Goal: Task Accomplishment & Management: Manage account settings

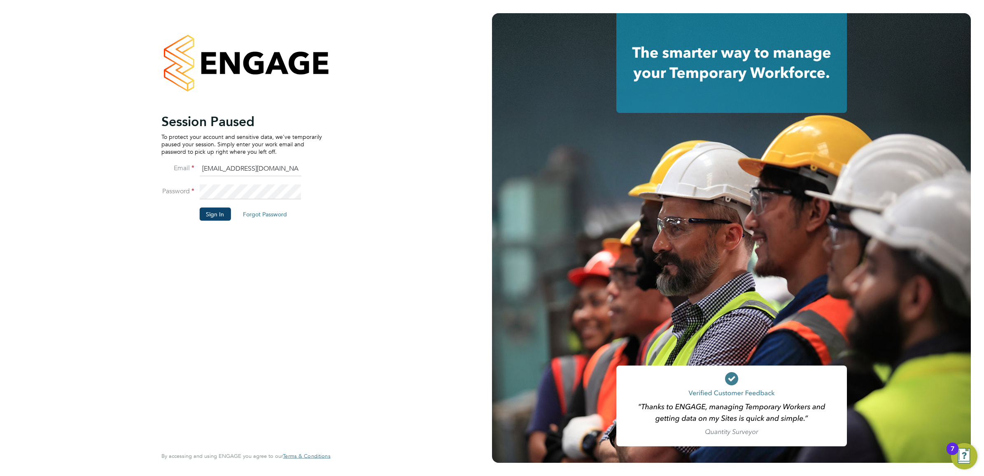
drag, startPoint x: 201, startPoint y: 224, endPoint x: 240, endPoint y: 167, distance: 68.8
click at [240, 167] on input "ngb@pretiumresourcing.co.uk" at bounding box center [250, 168] width 102 height 15
type input "bgis@pretiumresourcing.co.uk"
click at [215, 220] on button "Sign In" at bounding box center [214, 213] width 31 height 13
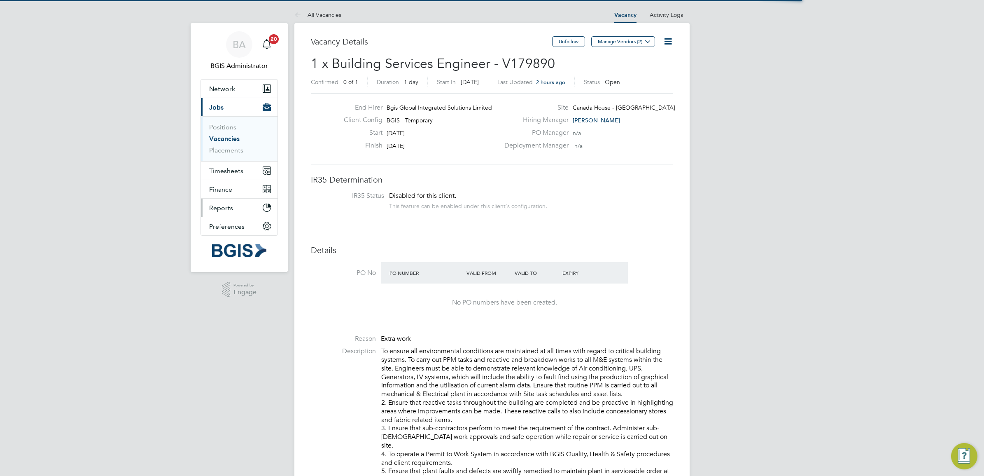
scroll to position [24, 58]
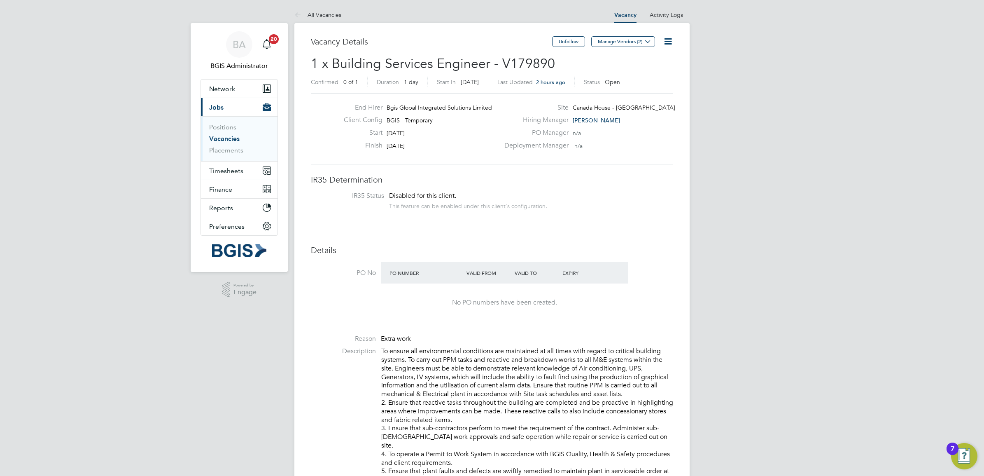
click at [229, 139] on link "Vacancies" at bounding box center [224, 139] width 30 height 8
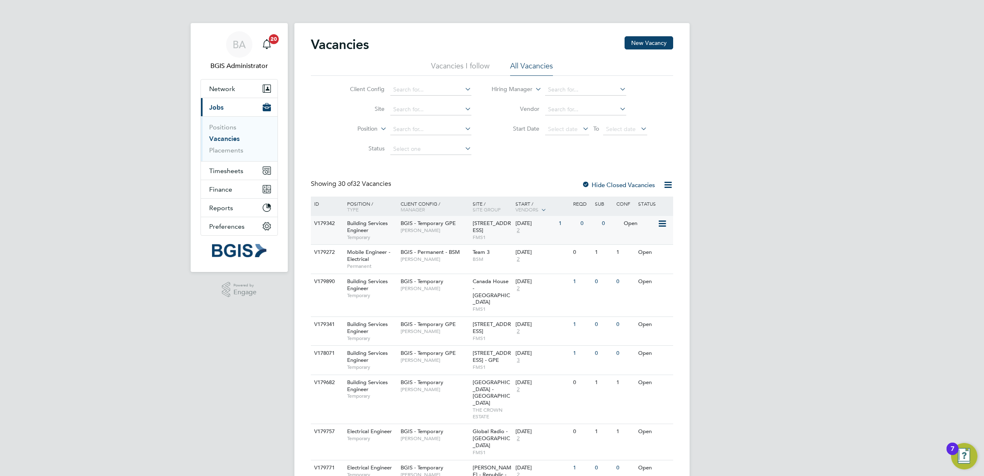
click at [423, 231] on span "[PERSON_NAME]" at bounding box center [435, 230] width 68 height 7
click at [443, 296] on div "V179890 Building Services Engineer Temporary BGIS - Temporary [PERSON_NAME] [GE…" at bounding box center [492, 294] width 362 height 43
click at [445, 291] on span "[PERSON_NAME]" at bounding box center [435, 288] width 68 height 7
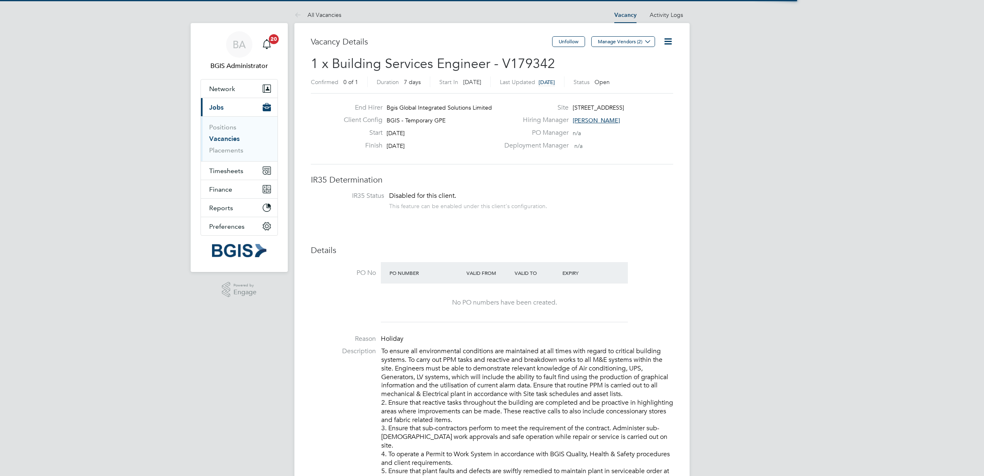
scroll to position [24, 58]
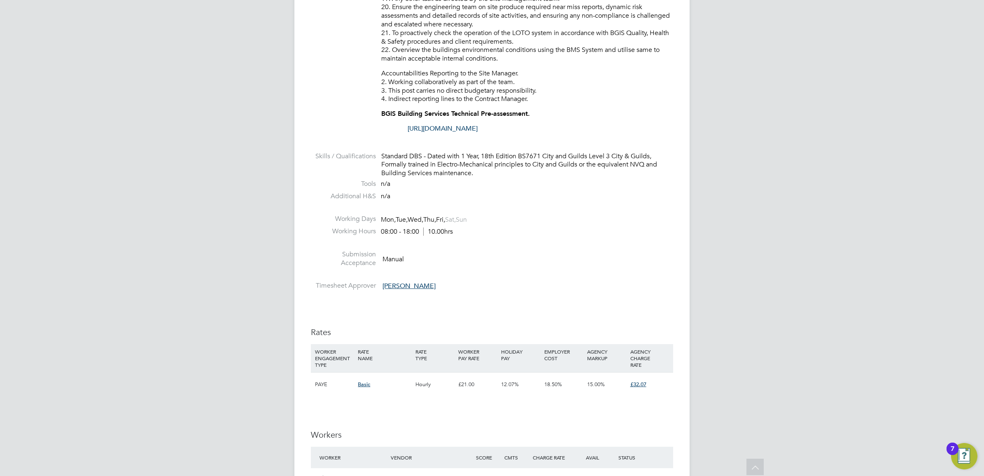
scroll to position [875, 0]
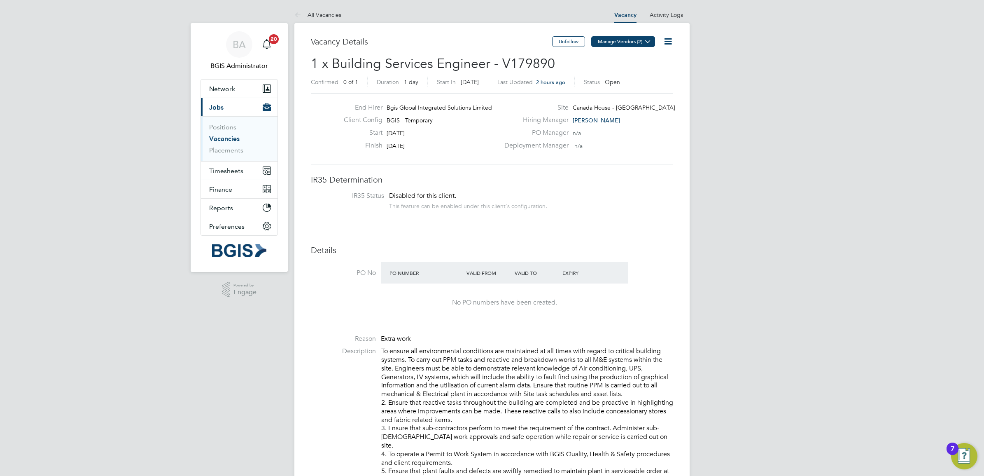
click at [641, 44] on button "Manage Vendors (2)" at bounding box center [623, 41] width 64 height 11
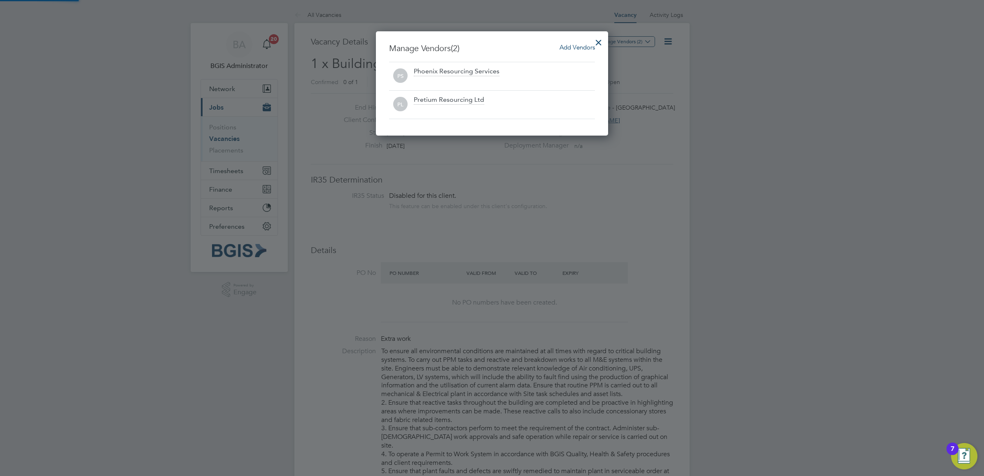
scroll to position [104, 233]
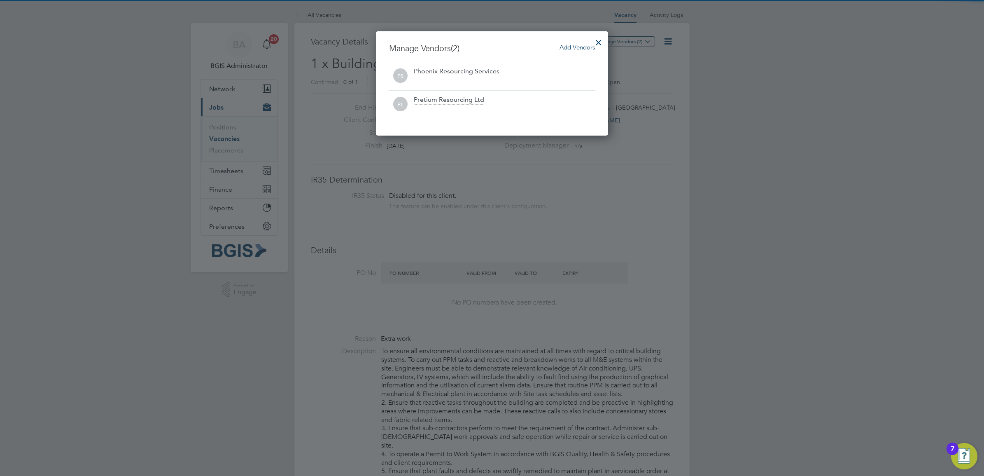
click at [577, 48] on span "Add Vendors" at bounding box center [577, 47] width 35 height 8
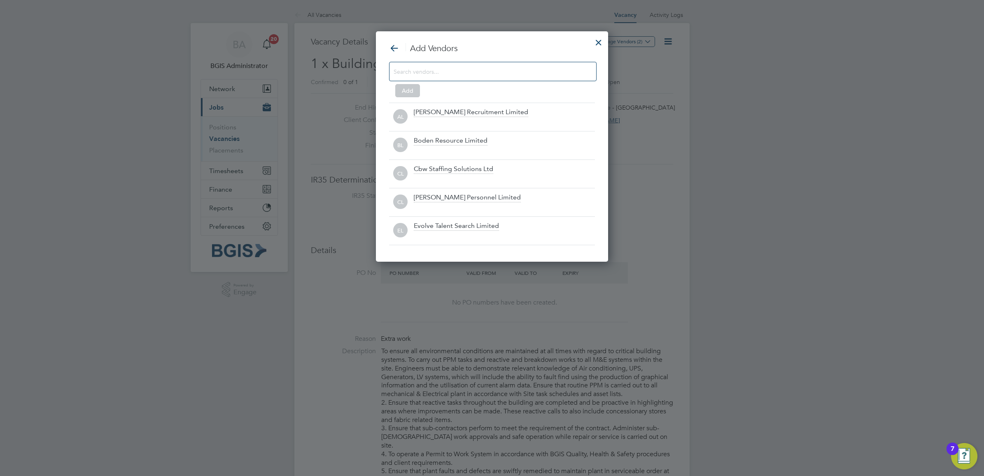
click at [490, 68] on input at bounding box center [486, 71] width 185 height 11
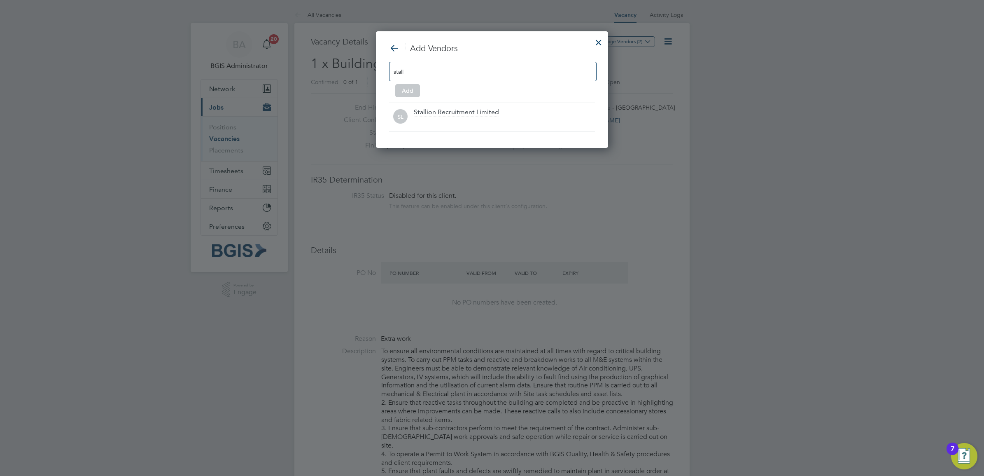
scroll to position [4, 4]
type input "stall"
click at [505, 116] on div "Stallion Recruitment Limited" at bounding box center [504, 117] width 181 height 18
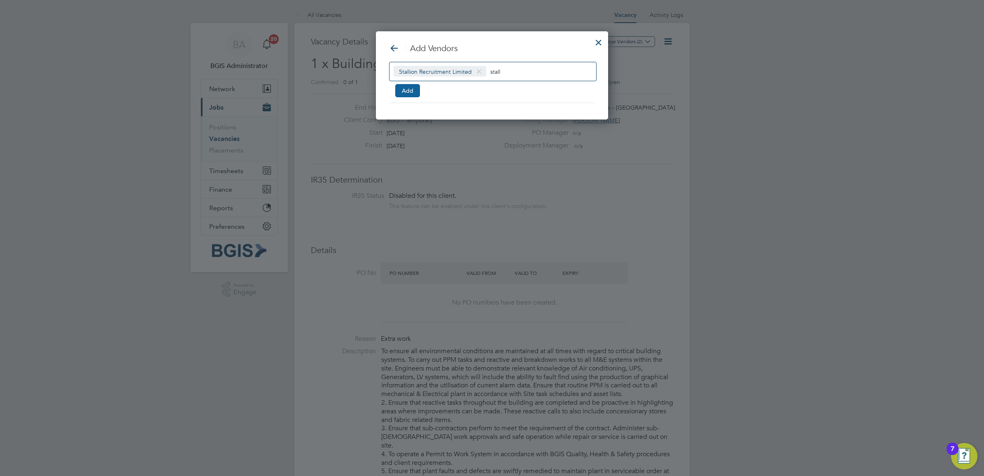
click at [400, 91] on button "Add" at bounding box center [407, 90] width 25 height 13
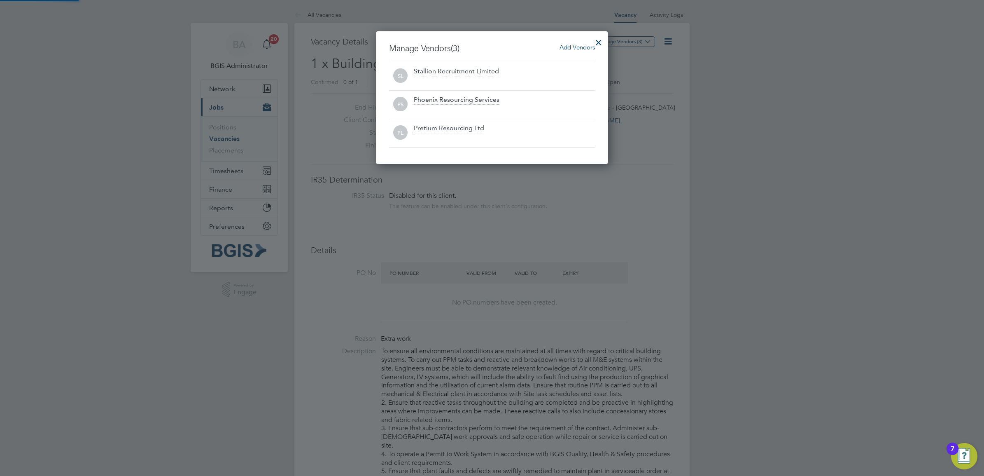
click at [598, 39] on div at bounding box center [598, 40] width 15 height 15
